Goal: Task Accomplishment & Management: Use online tool/utility

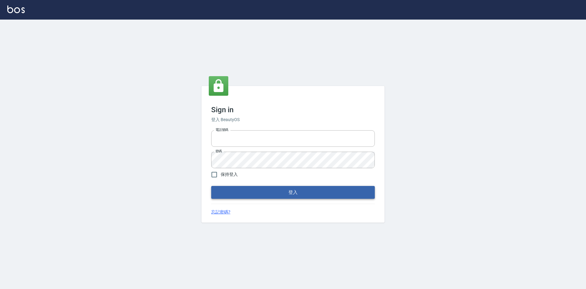
type input "0963852741"
click at [245, 188] on button "登入" at bounding box center [293, 192] width 164 height 13
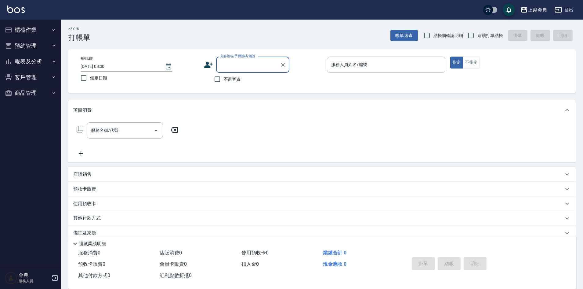
click at [19, 27] on button "櫃檯作業" at bounding box center [30, 30] width 56 height 16
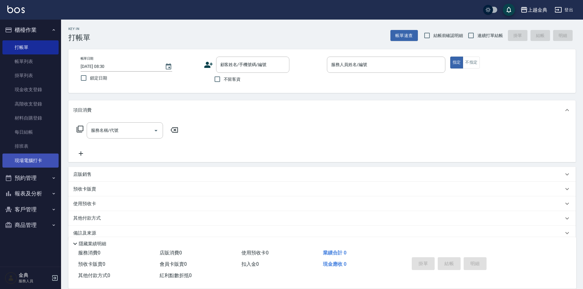
click at [36, 160] on link "現場電腦打卡" at bounding box center [30, 160] width 56 height 14
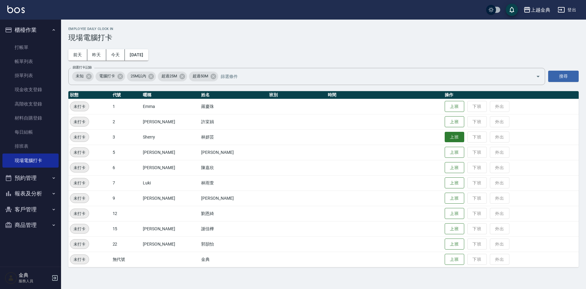
click at [445, 137] on button "上班" at bounding box center [455, 137] width 20 height 11
